Goal: Information Seeking & Learning: Learn about a topic

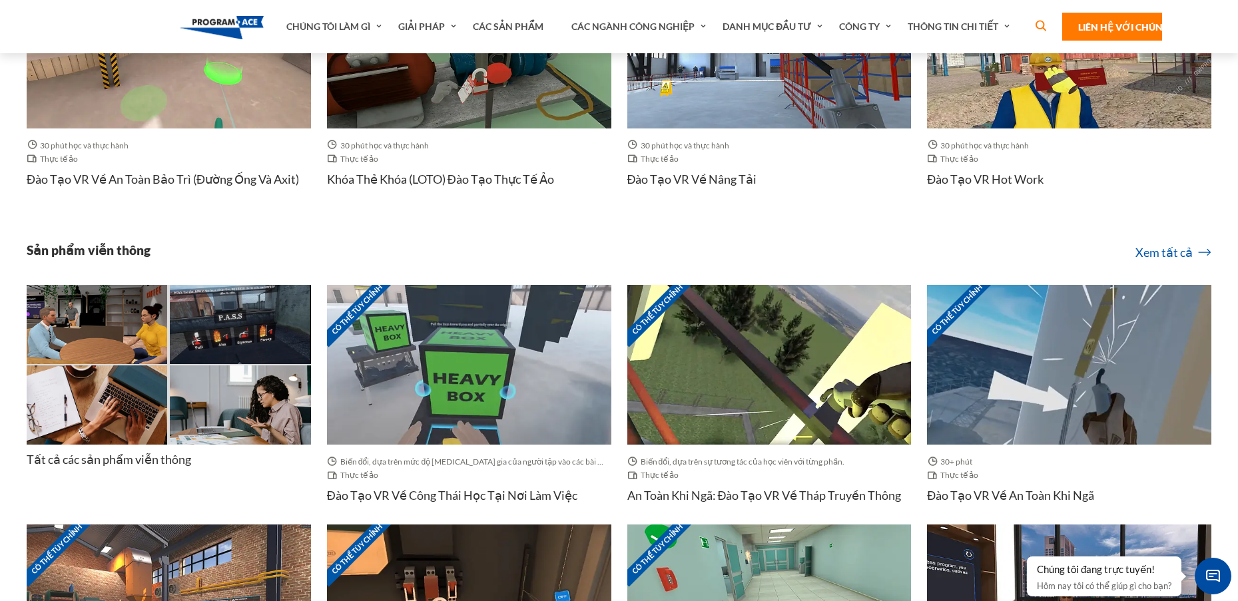
scroll to position [2598, 0]
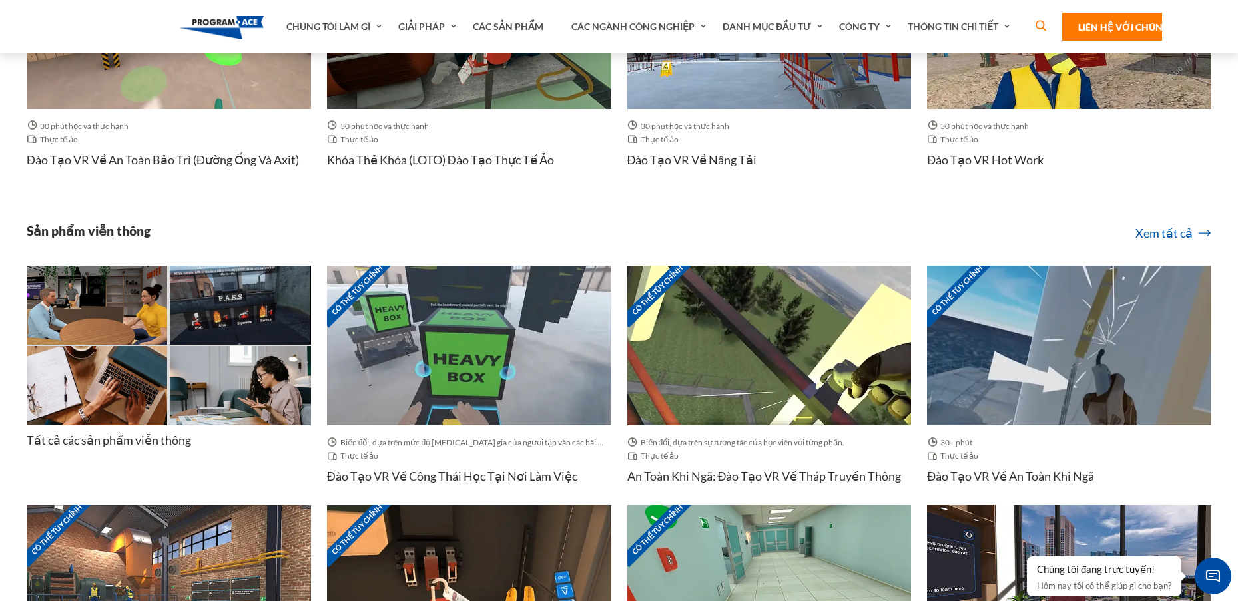
drag, startPoint x: 473, startPoint y: 456, endPoint x: 328, endPoint y: 494, distance: 149.4
click at [328, 494] on div "Biến đổi, dựa trên mức độ tham gia của người tập vào các bài tập. Thực tế ảo Đà…" at bounding box center [469, 466] width 284 height 80
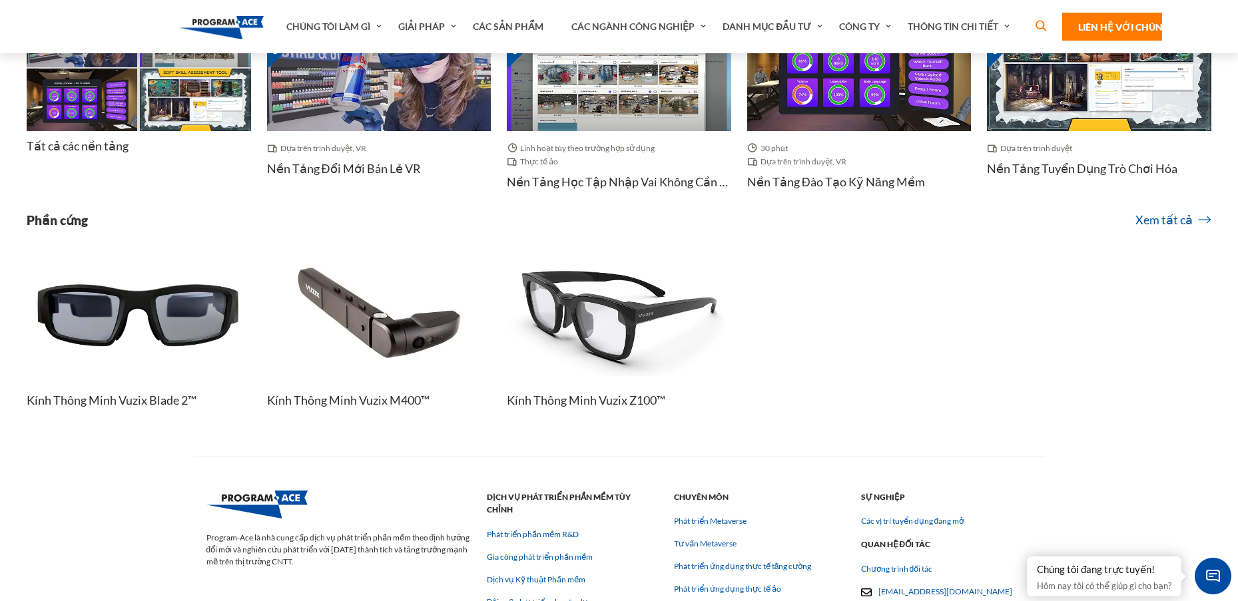
scroll to position [7065, 0]
